Goal: Navigation & Orientation: Go to known website

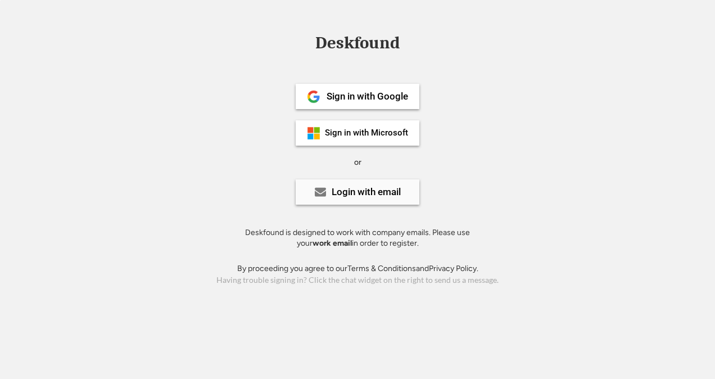
drag, startPoint x: 356, startPoint y: 191, endPoint x: 125, endPoint y: 171, distance: 231.9
click at [355, 191] on div "Login with email" at bounding box center [366, 192] width 69 height 10
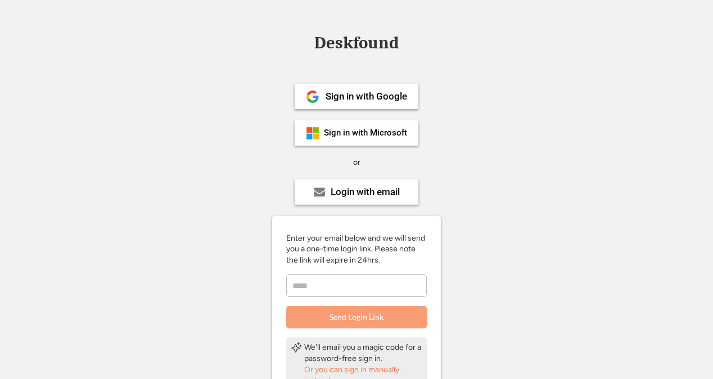
click at [336, 281] on input "email" at bounding box center [356, 285] width 141 height 22
type input "**********"
click at [335, 316] on button "Send Login Link" at bounding box center [356, 317] width 141 height 22
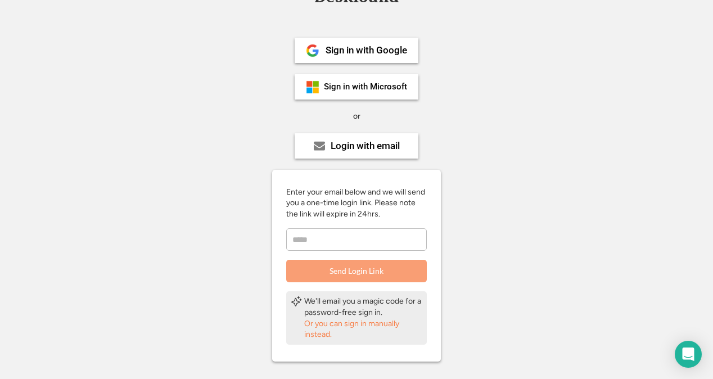
scroll to position [56, 0]
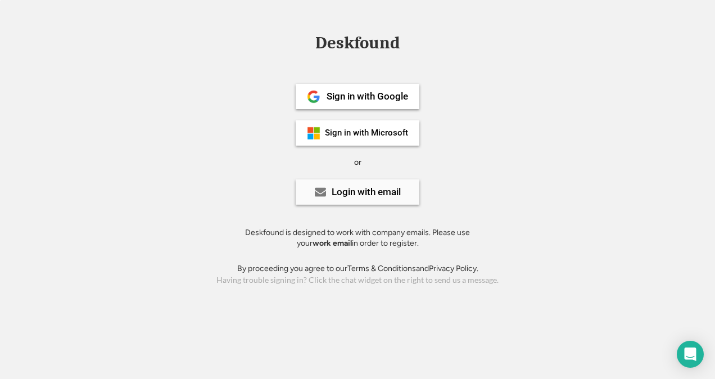
click at [365, 189] on div "Login with email" at bounding box center [366, 192] width 69 height 10
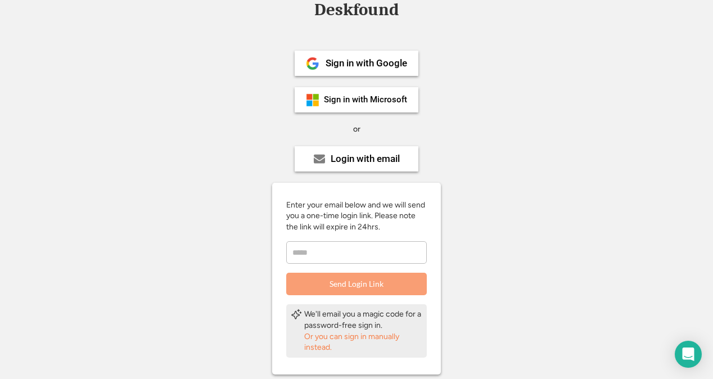
scroll to position [56, 0]
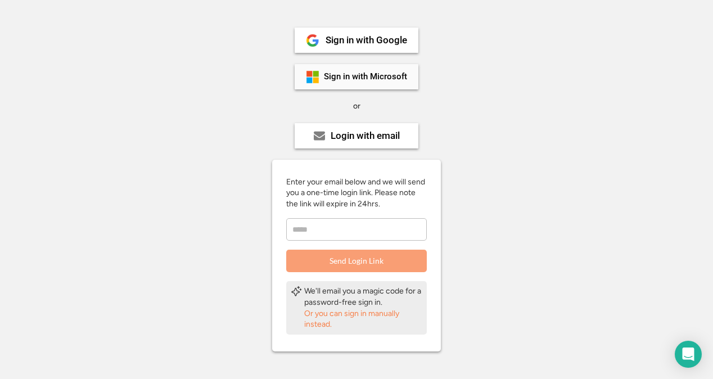
click at [354, 75] on div "Sign in with Microsoft" at bounding box center [365, 76] width 83 height 8
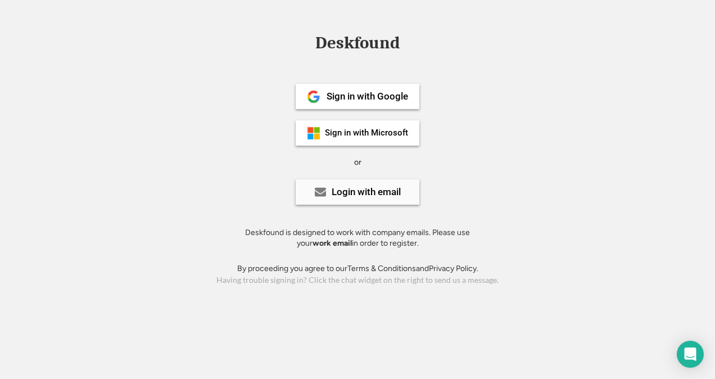
click at [347, 188] on div "Login with email" at bounding box center [366, 192] width 69 height 10
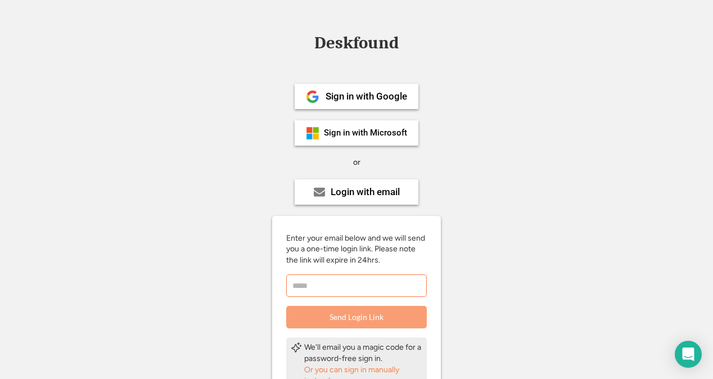
click at [339, 287] on input "email" at bounding box center [356, 285] width 141 height 22
type input "**********"
click at [359, 314] on button "Send Login Link" at bounding box center [356, 317] width 141 height 22
